Goal: Transaction & Acquisition: Purchase product/service

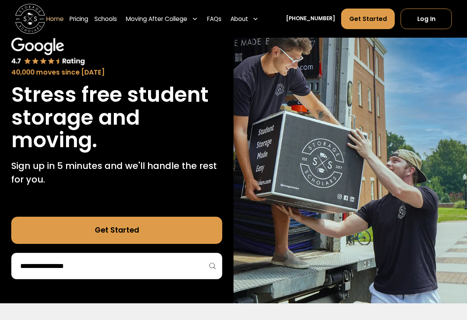
scroll to position [56, 0]
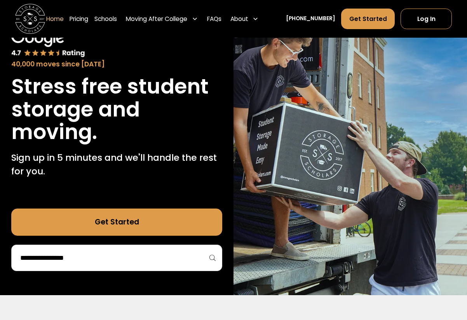
click at [118, 254] on input "search" at bounding box center [116, 257] width 195 height 13
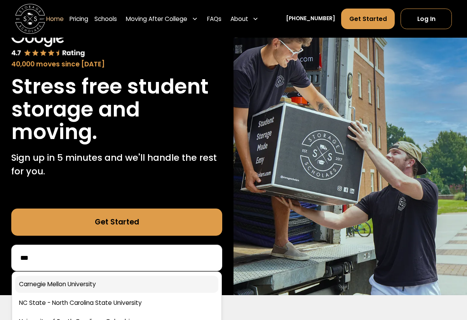
click at [108, 279] on link at bounding box center [116, 284] width 203 height 17
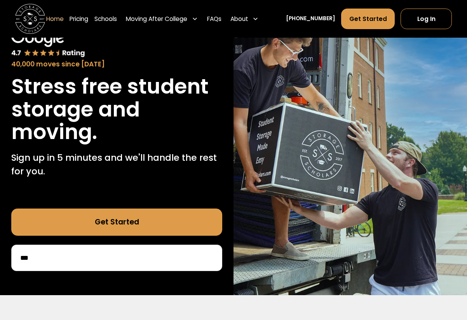
scroll to position [92, 0]
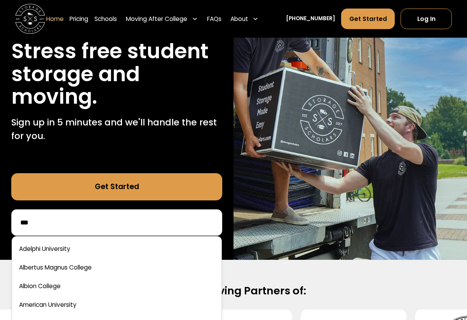
click at [113, 224] on input "***" at bounding box center [116, 222] width 195 height 13
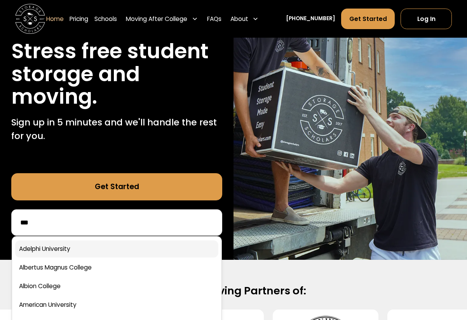
type input "**"
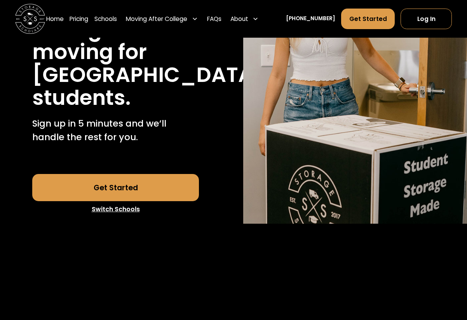
scroll to position [200, 0]
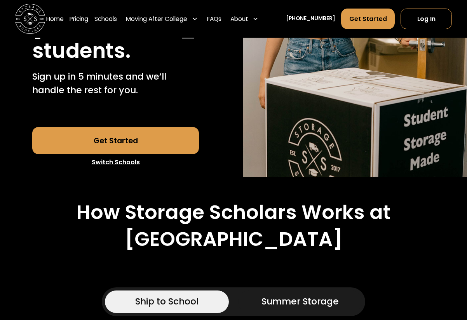
click at [79, 154] on link "Get Started" at bounding box center [115, 140] width 166 height 27
click at [83, 16] on link "Pricing" at bounding box center [79, 18] width 19 height 21
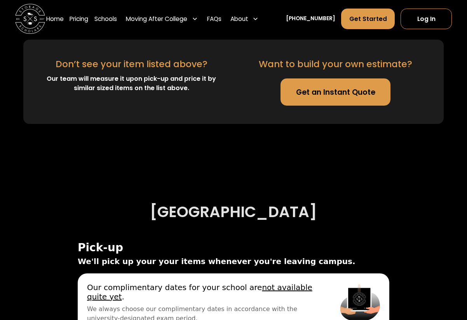
scroll to position [2341, 0]
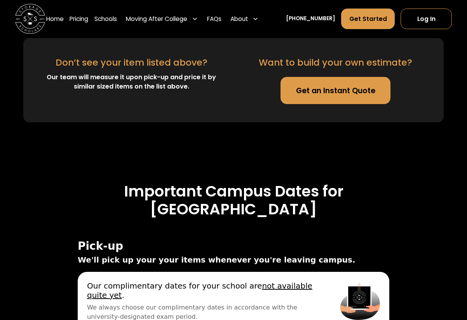
click at [329, 104] on link "Get an Instant Quote" at bounding box center [335, 90] width 110 height 27
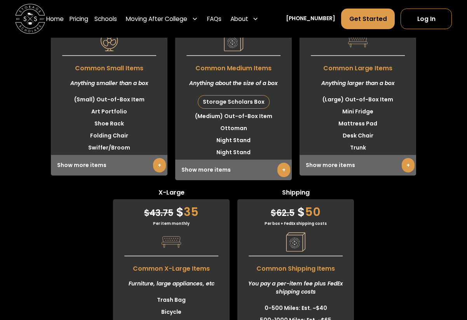
scroll to position [1961, 0]
